Goal: Complete application form

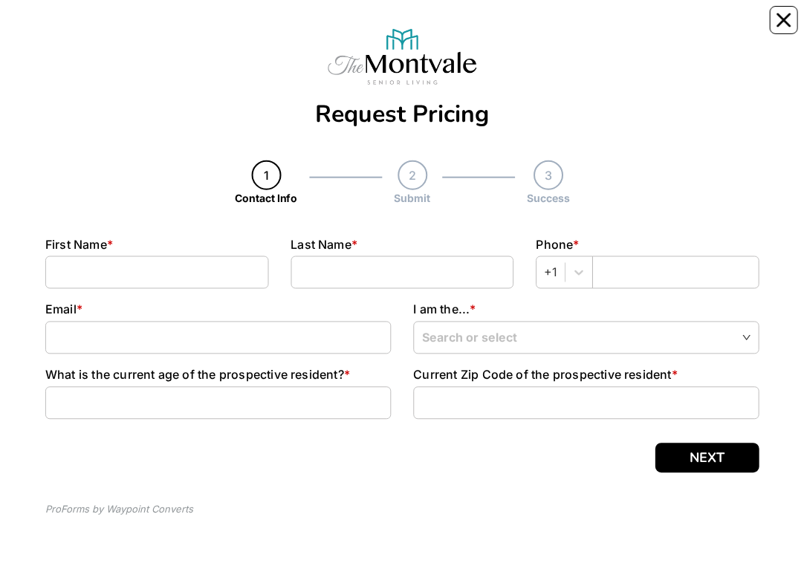
scroll to position [158, 0]
click at [195, 36] on input at bounding box center [157, 272] width 224 height 33
type input "[PERSON_NAME]"
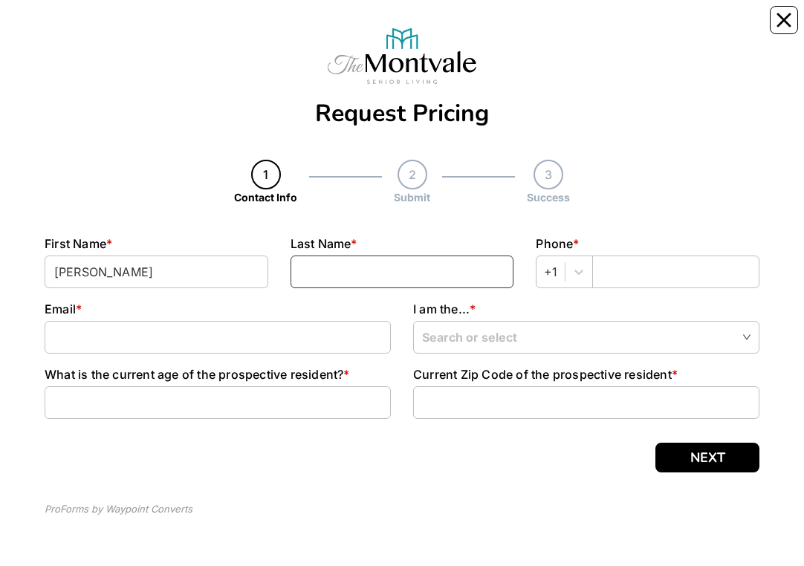
type input "[PERSON_NAME]"
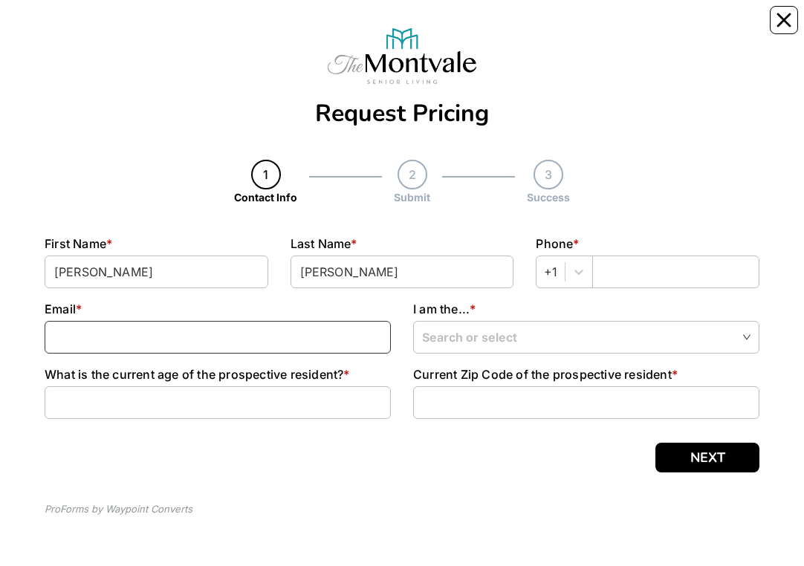
type input "[EMAIL_ADDRESS][DOMAIN_NAME]"
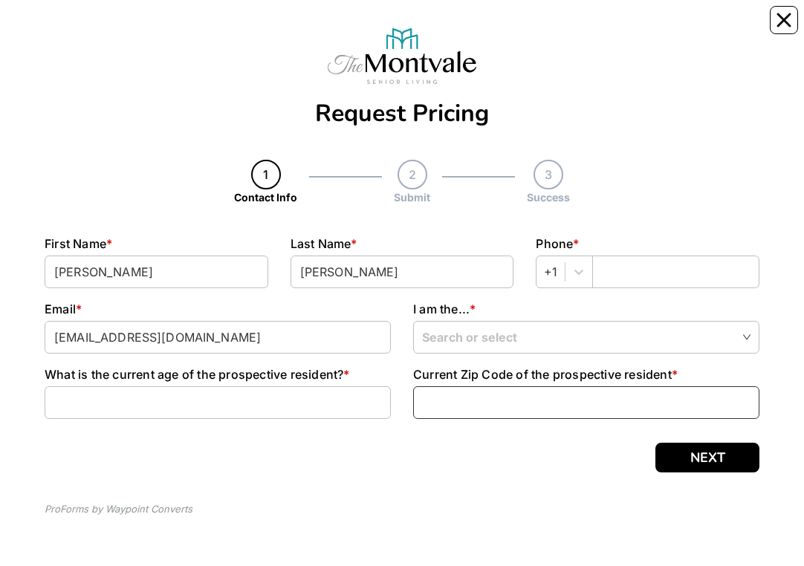
type input "34606"
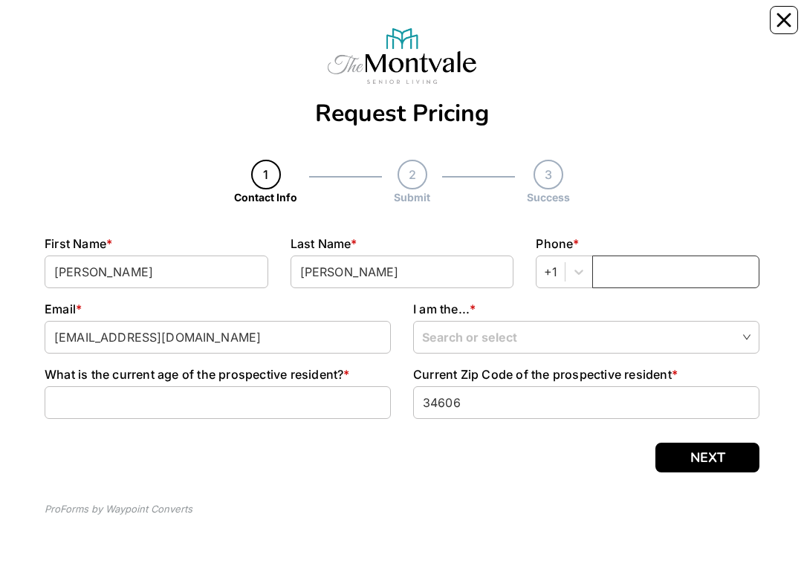
click at [652, 36] on input "text" at bounding box center [675, 272] width 167 height 33
type input "3525733317"
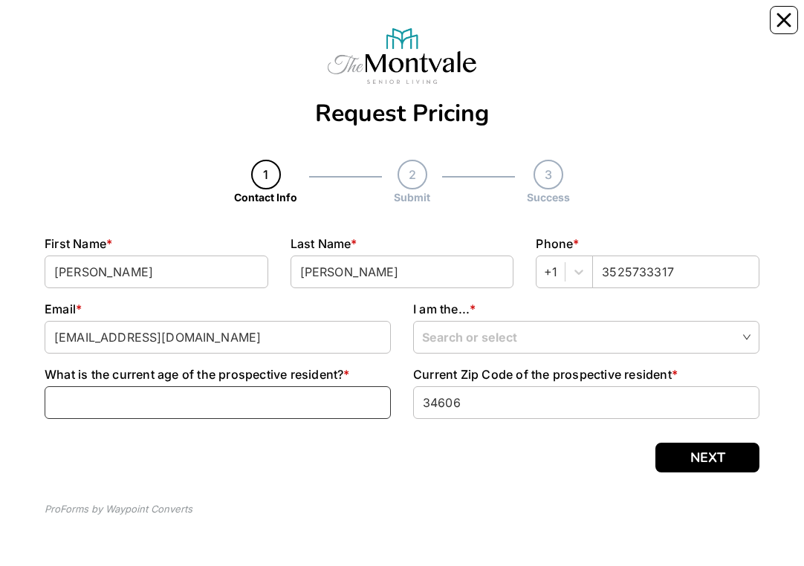
click at [148, 36] on input at bounding box center [218, 402] width 346 height 33
type input "81"
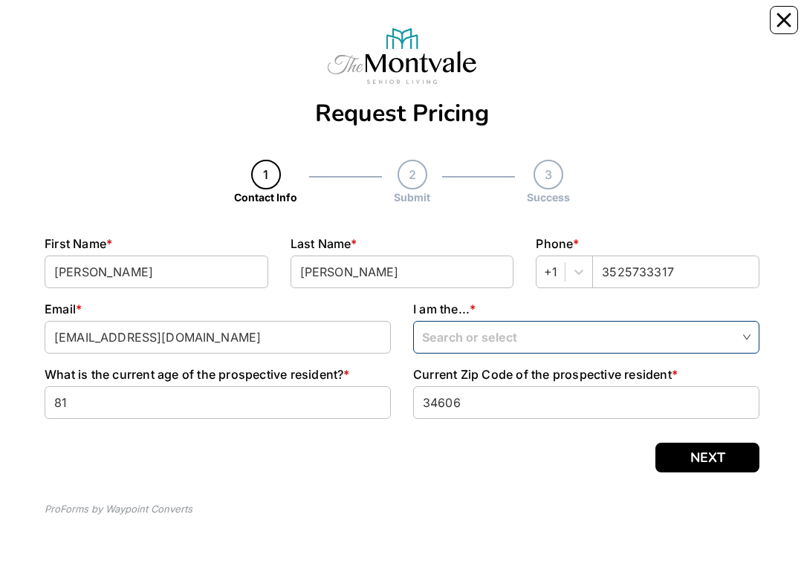
click at [803, 36] on html "Request Pricing 1 Contact Info 2 Submit 3 Success Contact Info Step 1 \ 3 First…" at bounding box center [402, 278] width 804 height 577
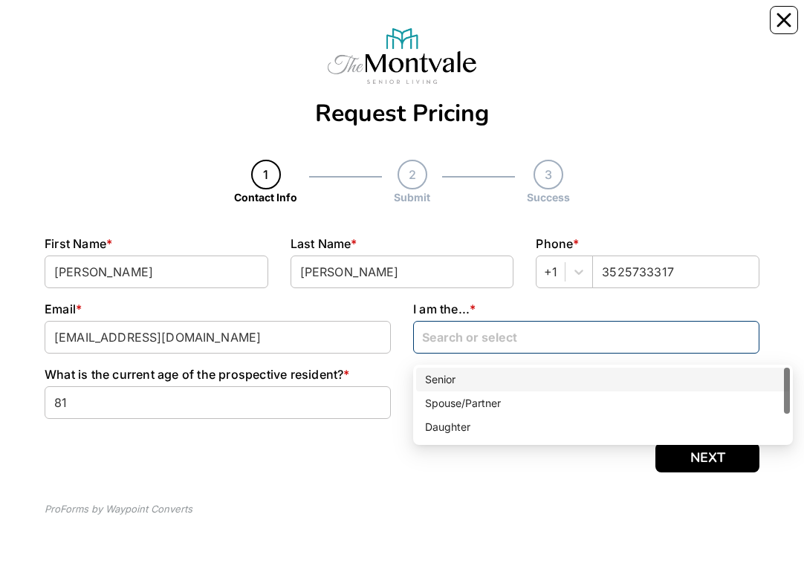
click at [443, 36] on div "Senior" at bounding box center [603, 380] width 356 height 16
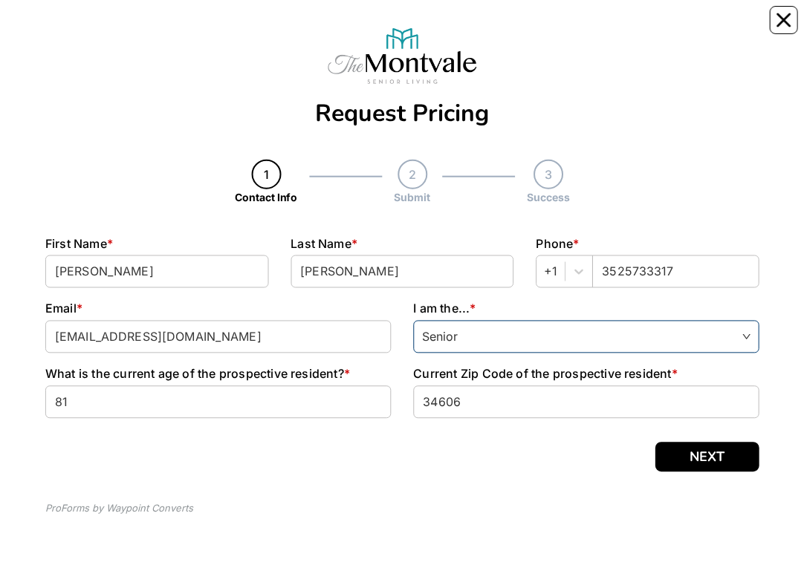
scroll to position [158, 0]
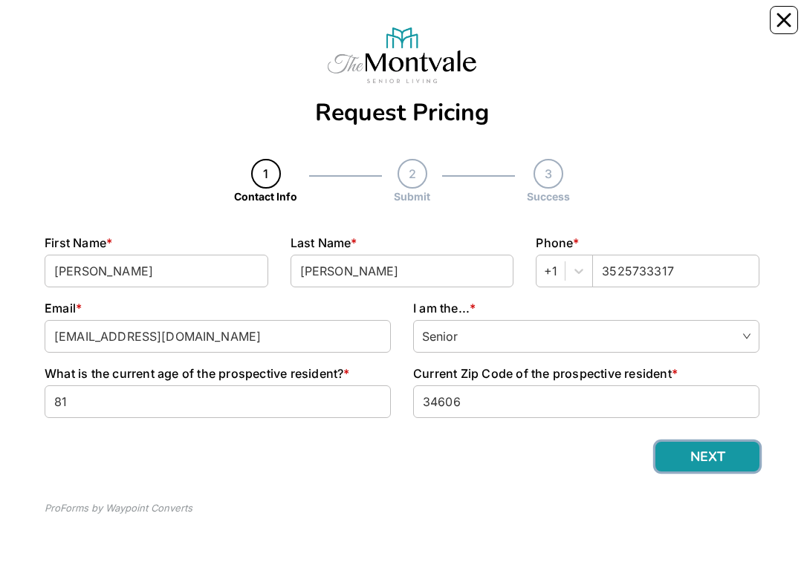
click at [803, 36] on html "Request Pricing 1 Contact Info 2 Submit 3 Success Contact Info Step 1 \ 3 First…" at bounding box center [402, 277] width 804 height 577
click at [727, 36] on button "NEXT" at bounding box center [707, 457] width 104 height 30
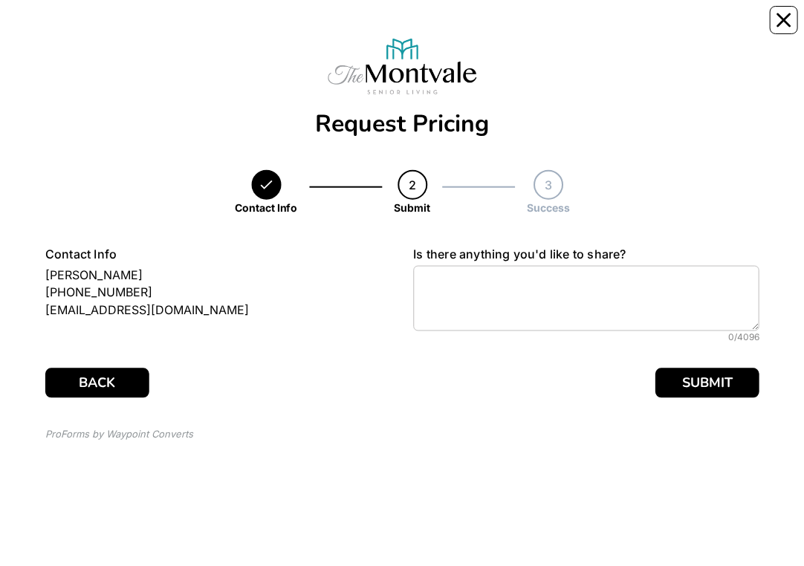
scroll to position [26, 0]
click at [722, 36] on div "Request Pricing Contact Info 2 Submit 3 Success Submit Step 2 \ 3 Contact Info …" at bounding box center [402, 246] width 715 height 462
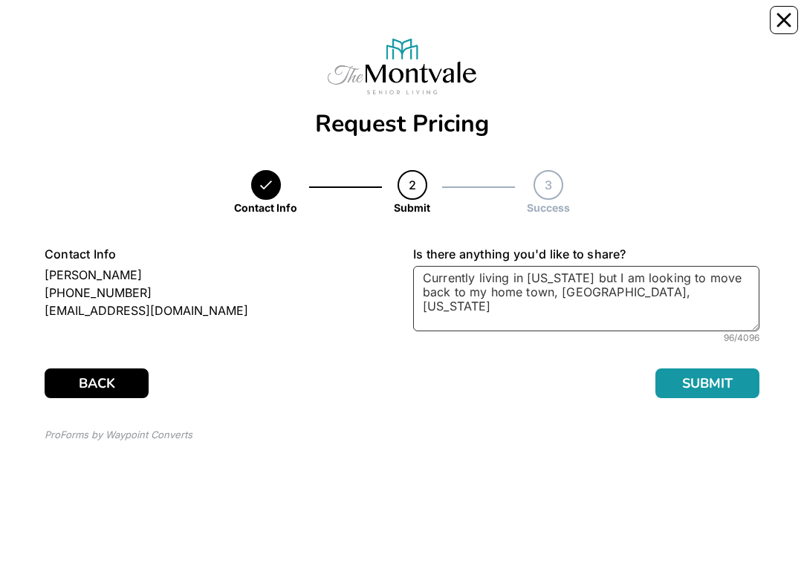
type textarea "Currently living in [US_STATE] but I am looking to move back to my home town, […"
click at [747, 36] on button "SUBMIT" at bounding box center [707, 384] width 104 height 30
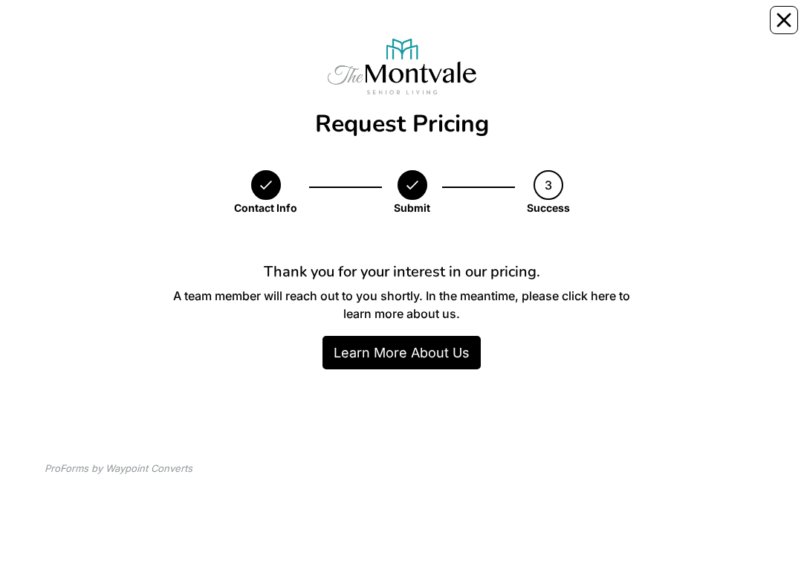
scroll to position [69, 0]
click at [403, 36] on link "Learn More About Us" at bounding box center [401, 352] width 158 height 33
